Goal: Task Accomplishment & Management: Manage account settings

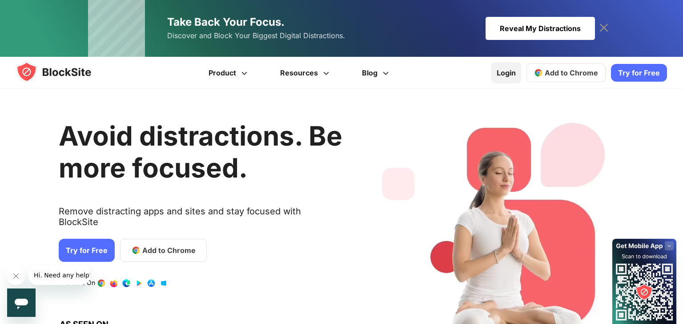
click at [508, 67] on link "Login" at bounding box center [506, 72] width 30 height 21
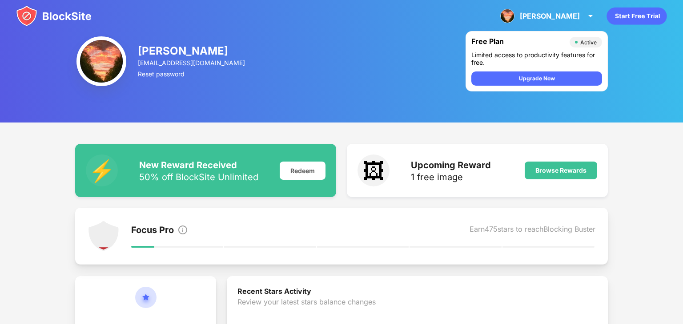
scroll to position [0, 0]
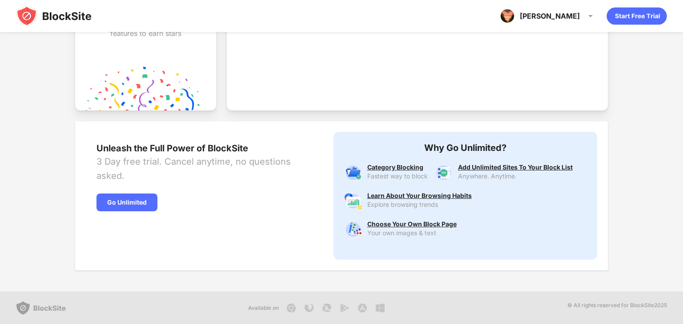
scroll to position [0, 0]
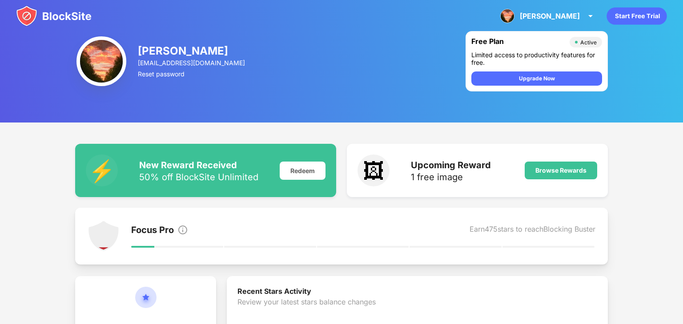
click at [46, 19] on img at bounding box center [54, 15] width 76 height 21
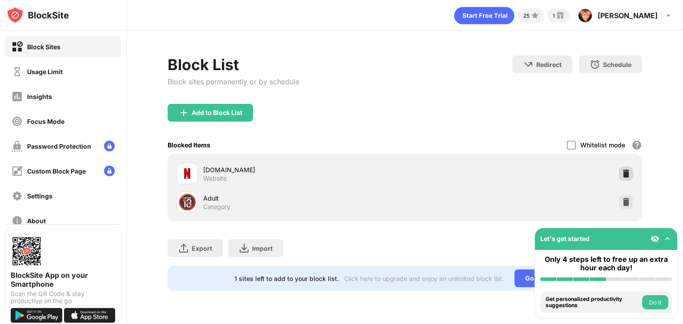
click at [625, 172] on img at bounding box center [625, 173] width 9 height 9
